Goal: Transaction & Acquisition: Purchase product/service

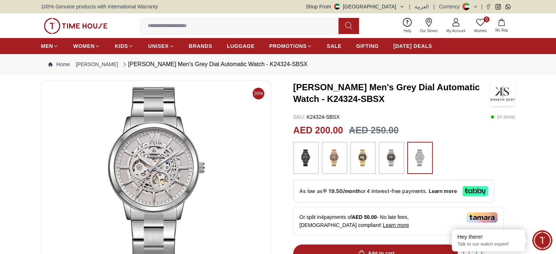
click at [171, 25] on input at bounding box center [242, 26] width 204 height 15
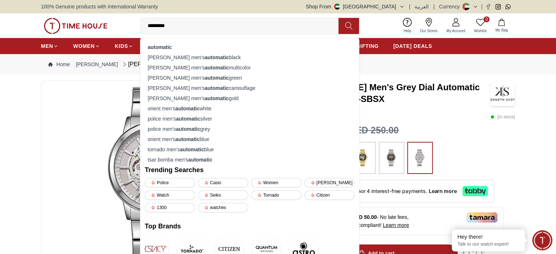
type input "*********"
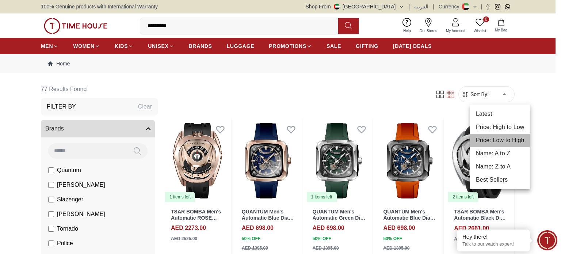
click at [499, 139] on li "Price: Low to High" at bounding box center [500, 140] width 60 height 13
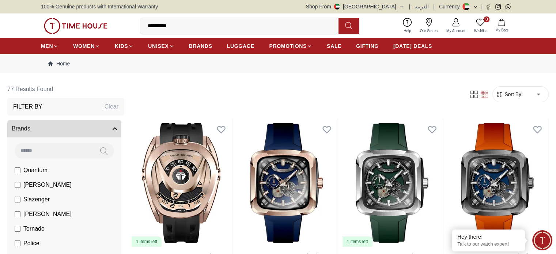
type input "*"
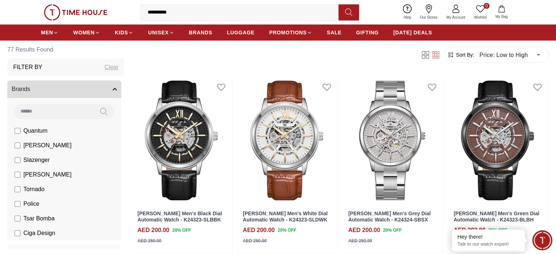
scroll to position [43, 0]
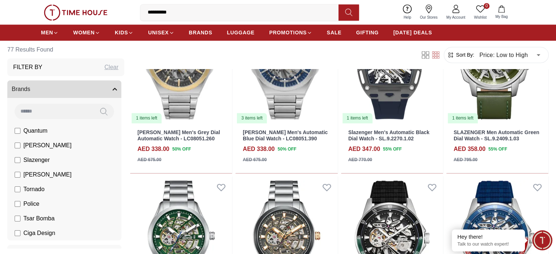
scroll to position [1210, 0]
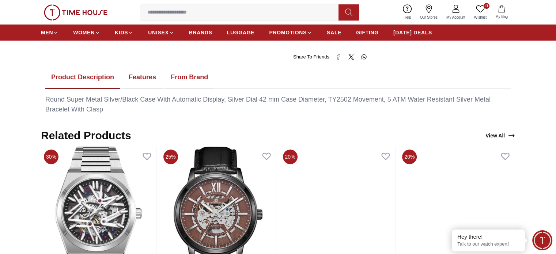
scroll to position [384, 0]
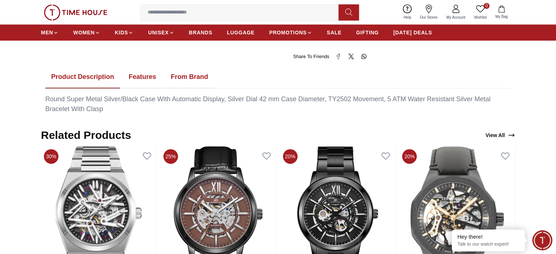
click at [148, 74] on button "Features" at bounding box center [142, 77] width 39 height 23
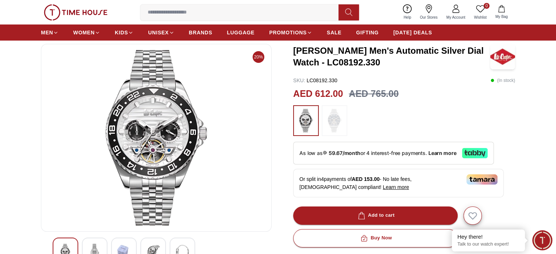
scroll to position [0, 0]
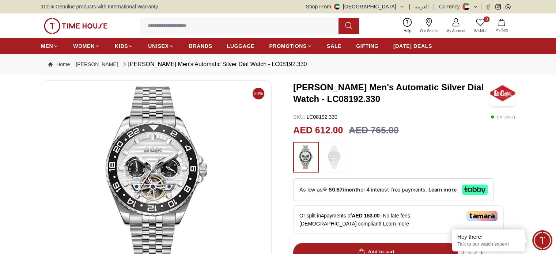
click at [185, 27] on input at bounding box center [242, 26] width 204 height 15
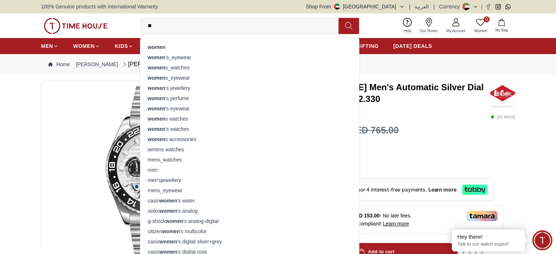
type input "*"
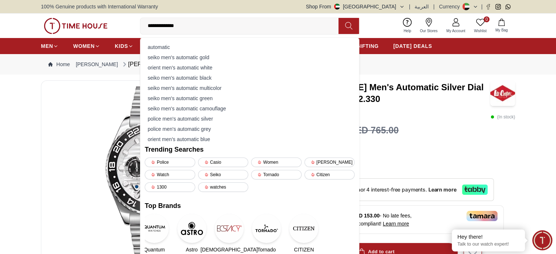
type input "**********"
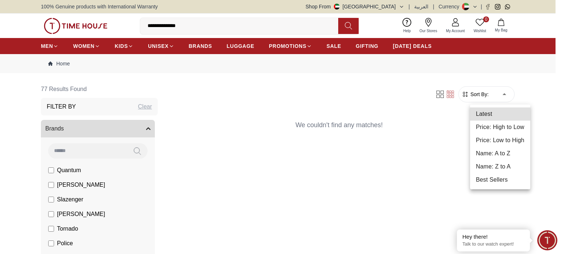
click at [217, 23] on div at bounding box center [280, 127] width 561 height 254
click at [196, 24] on div at bounding box center [280, 127] width 561 height 254
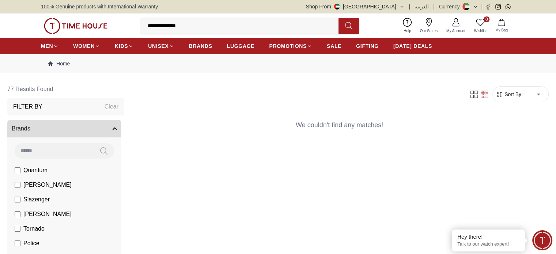
click at [171, 25] on input "**********" at bounding box center [242, 26] width 204 height 15
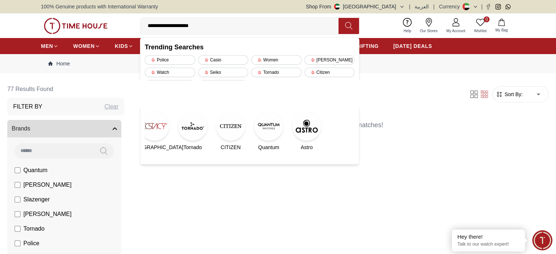
type input "**********"
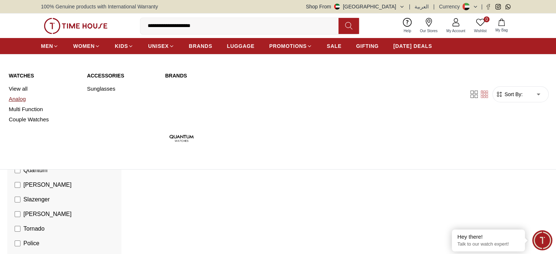
click at [17, 98] on link "Analog" at bounding box center [43, 99] width 69 height 10
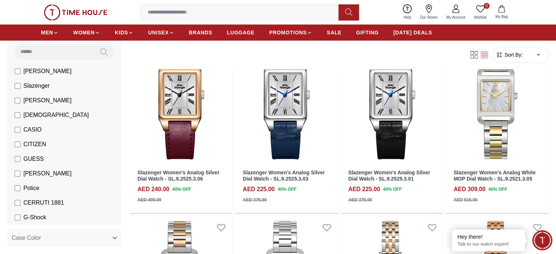
scroll to position [58, 0]
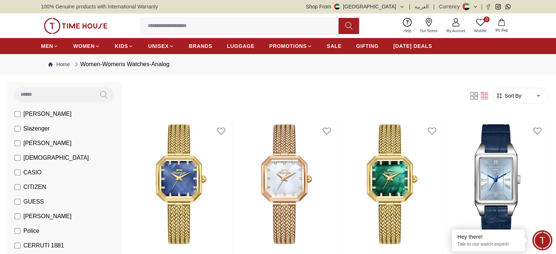
click at [492, 92] on form "Sort By: ​ ****** ​" at bounding box center [520, 96] width 56 height 16
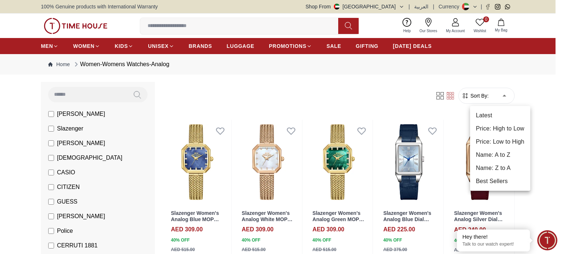
click at [494, 145] on li "Price: Low to High" at bounding box center [500, 141] width 60 height 13
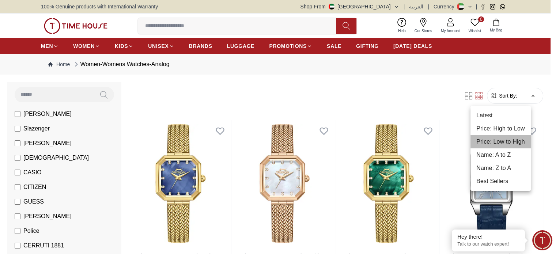
type input "*"
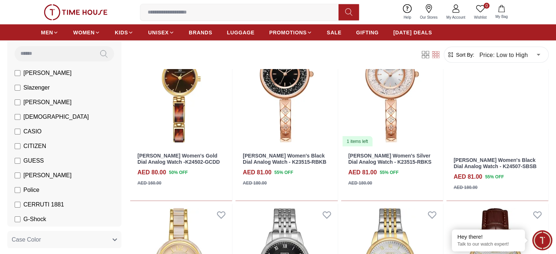
scroll to position [1555, 0]
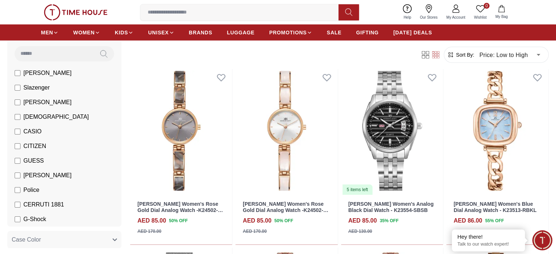
scroll to position [2236, 0]
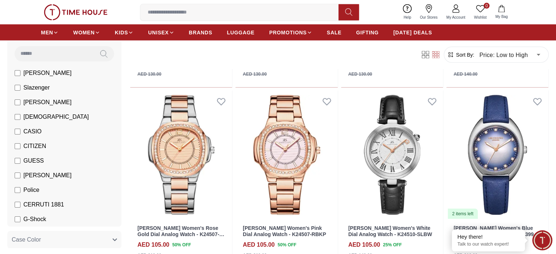
scroll to position [4388, 0]
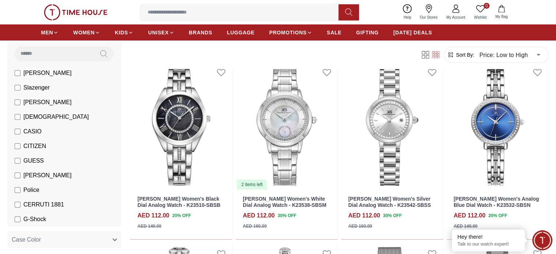
scroll to position [5142, 0]
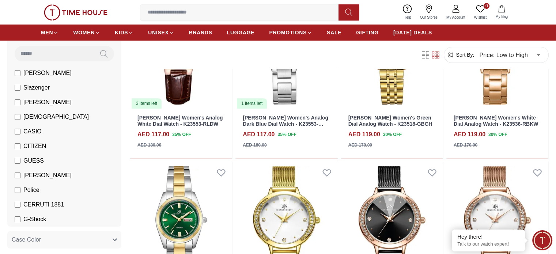
scroll to position [6255, 0]
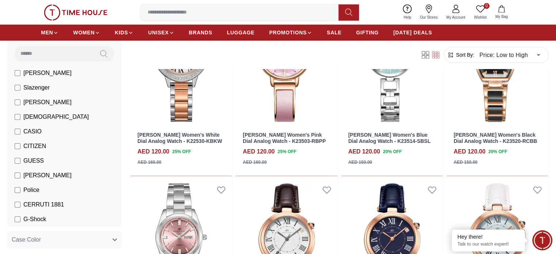
scroll to position [6475, 0]
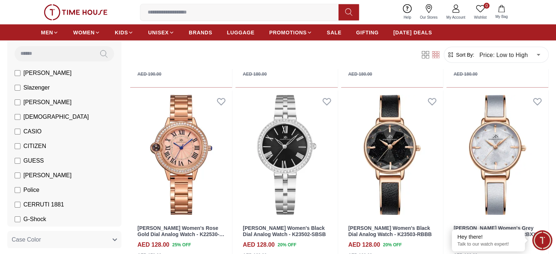
scroll to position [7288, 0]
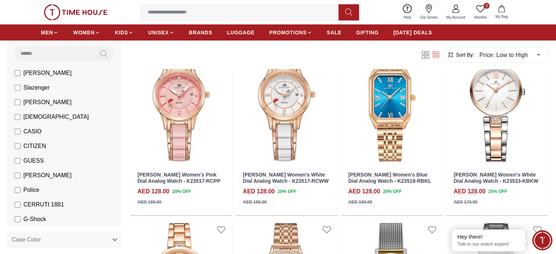
scroll to position [7907, 0]
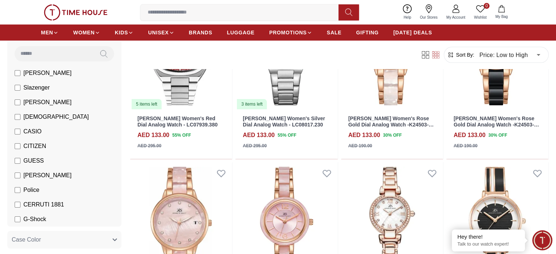
scroll to position [8491, 0]
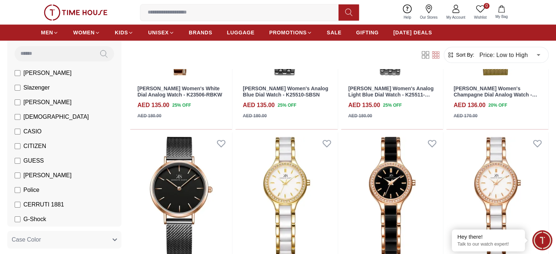
scroll to position [9090, 0]
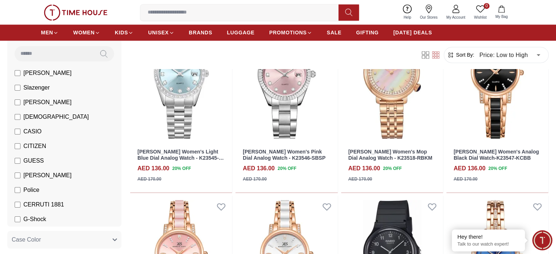
scroll to position [9543, 0]
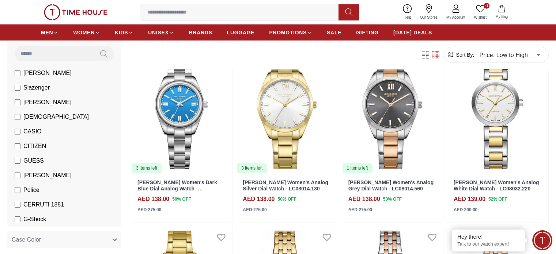
scroll to position [10234, 0]
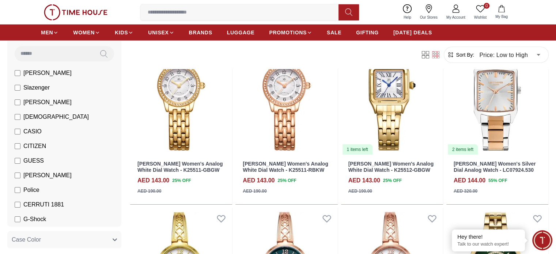
scroll to position [10621, 0]
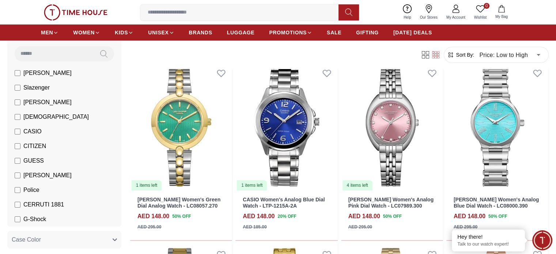
scroll to position [11400, 0]
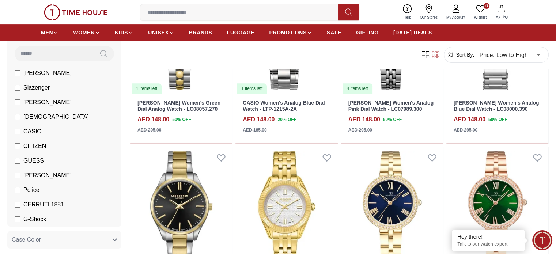
scroll to position [11458, 0]
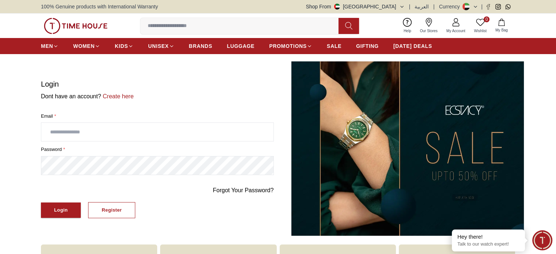
click at [222, 128] on input "text" at bounding box center [157, 132] width 232 height 18
type input "**********"
click at [56, 208] on div "Login" at bounding box center [61, 210] width 14 height 8
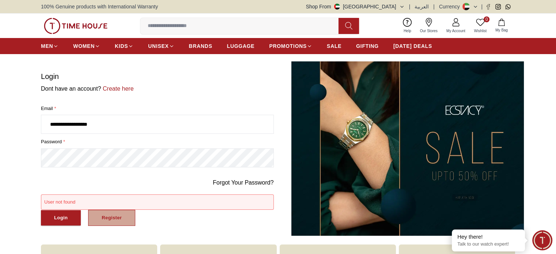
click at [121, 221] on div "Register" at bounding box center [112, 218] width 20 height 8
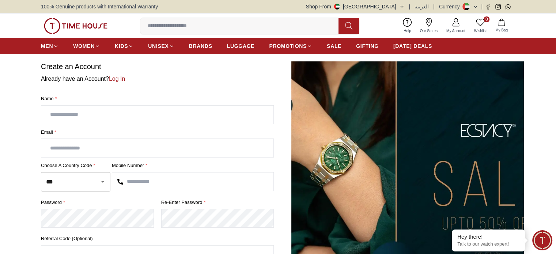
click at [100, 117] on input "text" at bounding box center [157, 115] width 232 height 18
type input "******"
click at [67, 146] on input "text" at bounding box center [157, 148] width 232 height 18
type input "**********"
click at [144, 183] on input "text" at bounding box center [192, 181] width 161 height 18
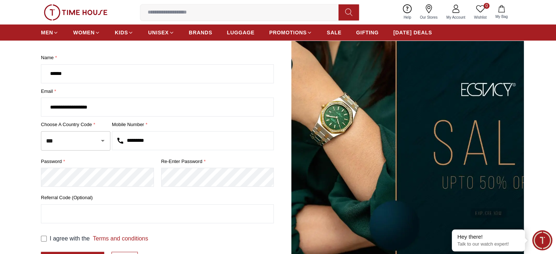
scroll to position [45, 0]
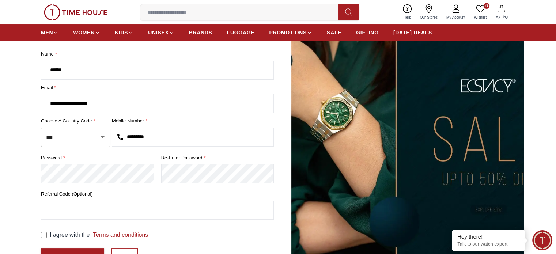
type input "*********"
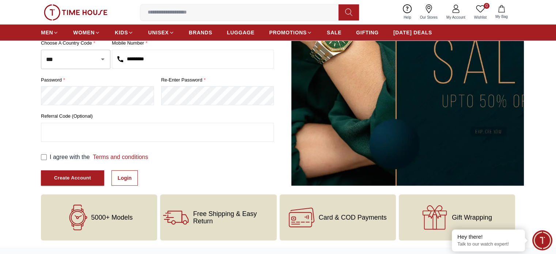
scroll to position [123, 0]
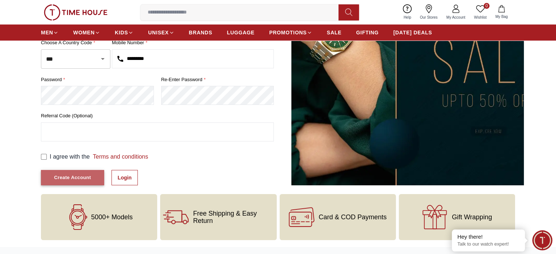
click at [60, 177] on div "Create Account" at bounding box center [72, 178] width 37 height 8
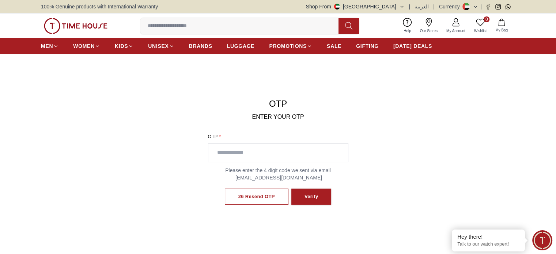
click at [244, 157] on input "text" at bounding box center [278, 153] width 140 height 18
type input "****"
click at [312, 195] on div "Verify" at bounding box center [311, 197] width 14 height 8
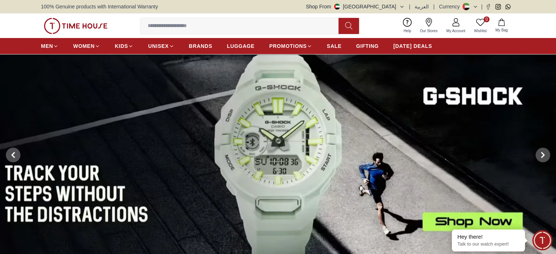
click at [210, 23] on input at bounding box center [242, 26] width 204 height 15
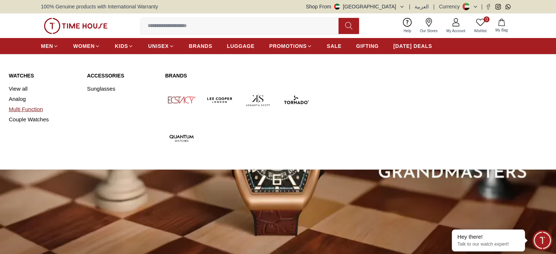
click at [25, 107] on link "Multi Function" at bounding box center [43, 109] width 69 height 10
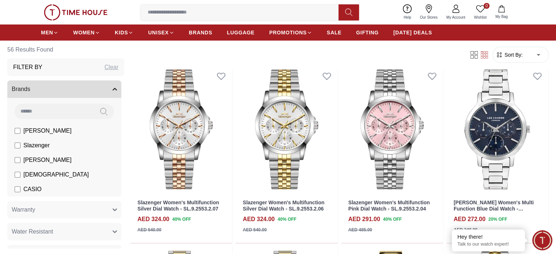
scroll to position [56, 0]
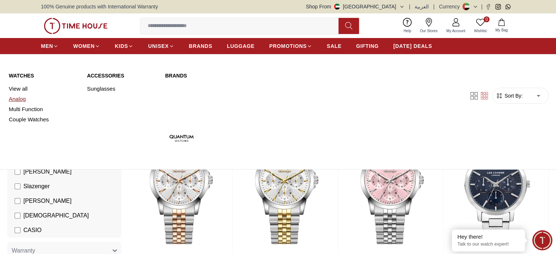
click at [23, 99] on link "Analog" at bounding box center [43, 99] width 69 height 10
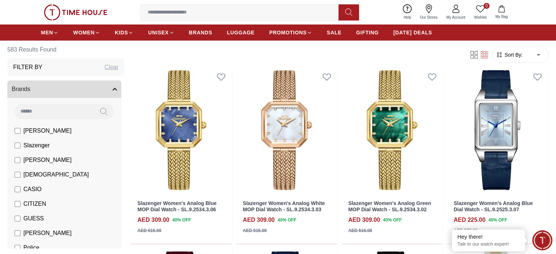
scroll to position [55, 0]
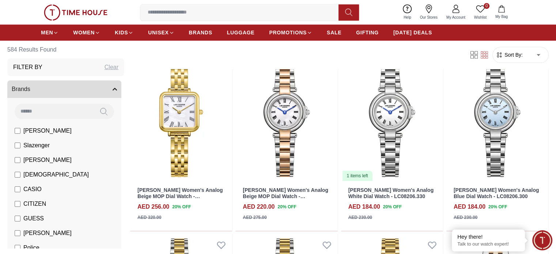
scroll to position [792, 0]
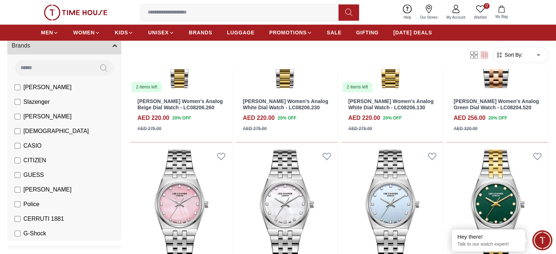
scroll to position [43, 0]
